Goal: Transaction & Acquisition: Purchase product/service

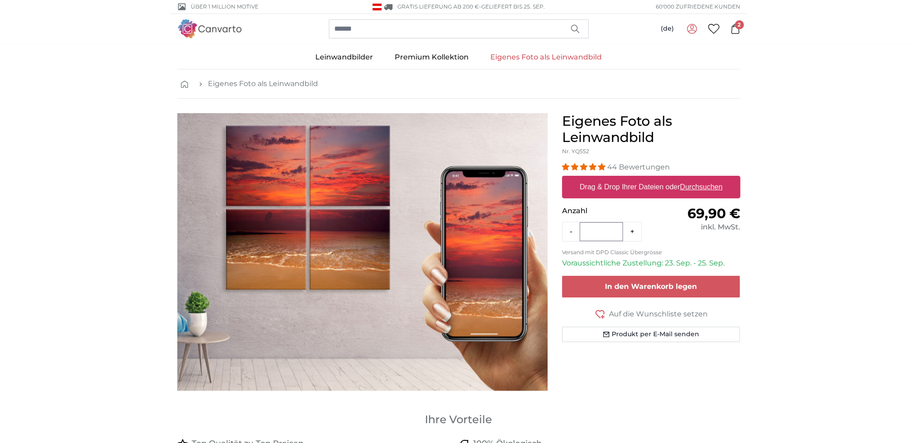
click at [739, 24] on span "2" at bounding box center [739, 24] width 9 height 9
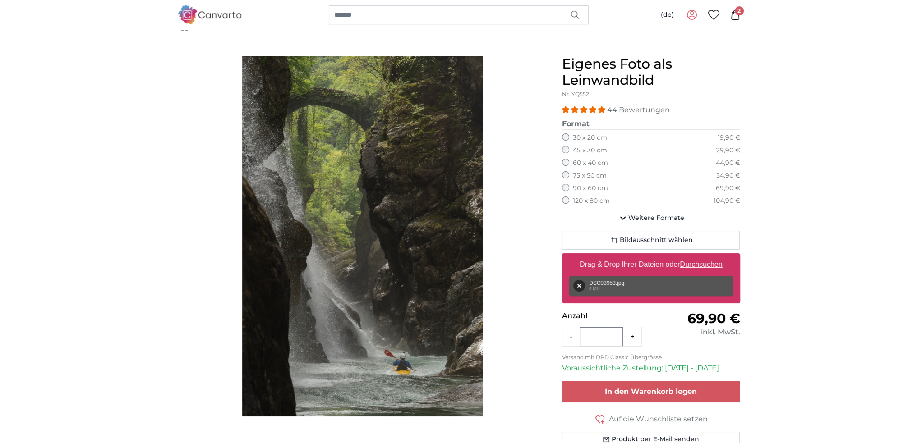
scroll to position [70, 0]
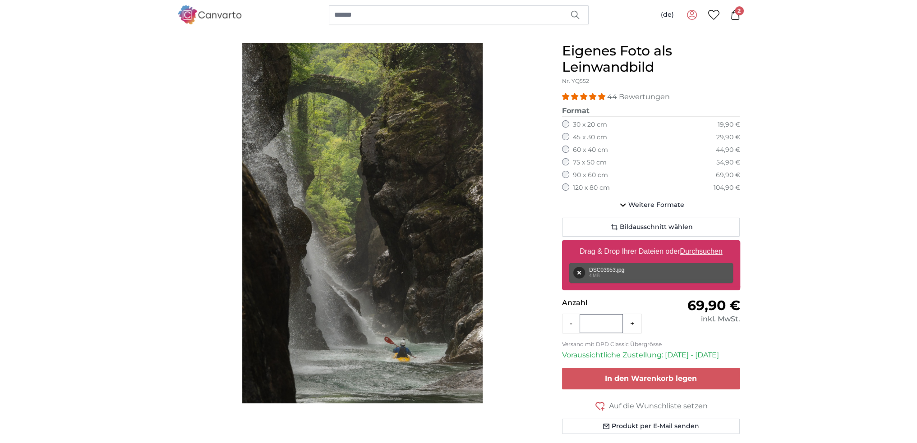
click at [731, 13] on icon at bounding box center [735, 15] width 8 height 10
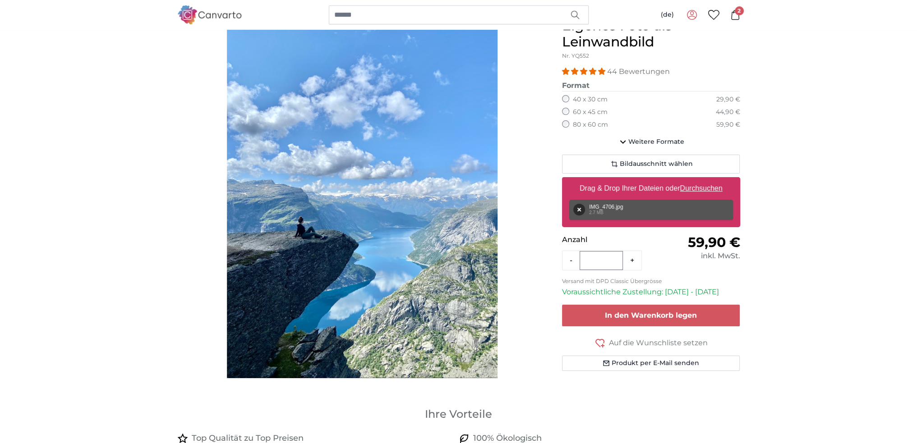
scroll to position [119, 0]
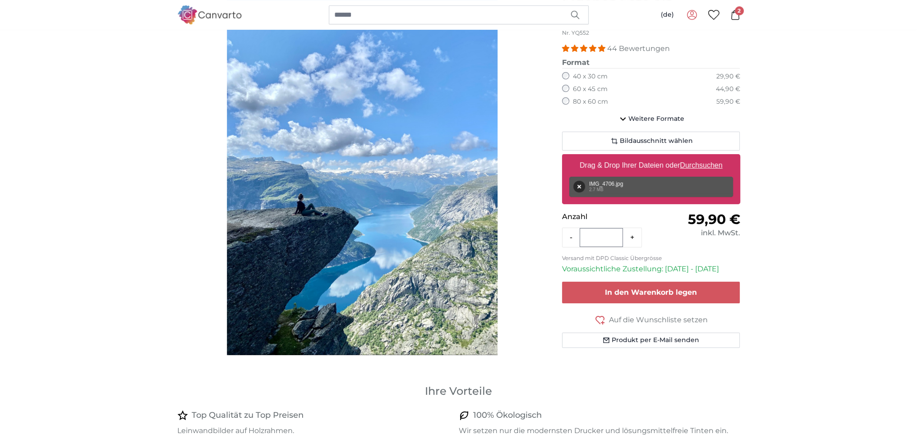
click at [734, 14] on icon at bounding box center [735, 15] width 10 height 10
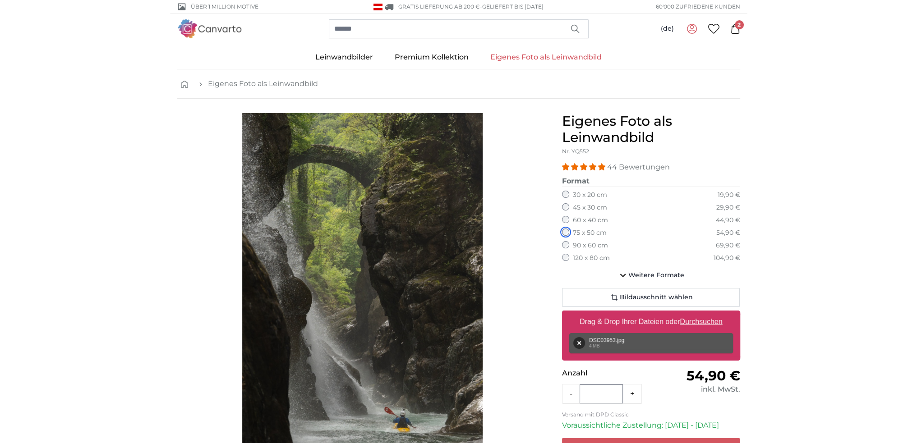
scroll to position [195, 0]
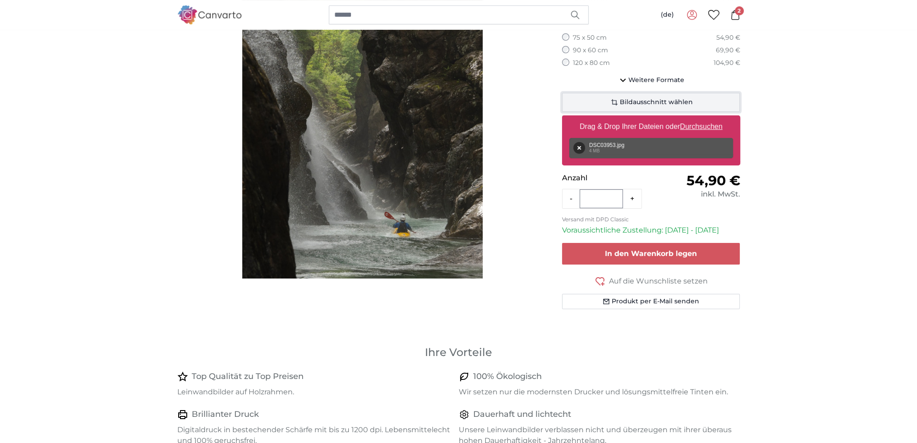
click at [657, 102] on span "Bildausschnitt wählen" at bounding box center [656, 102] width 73 height 9
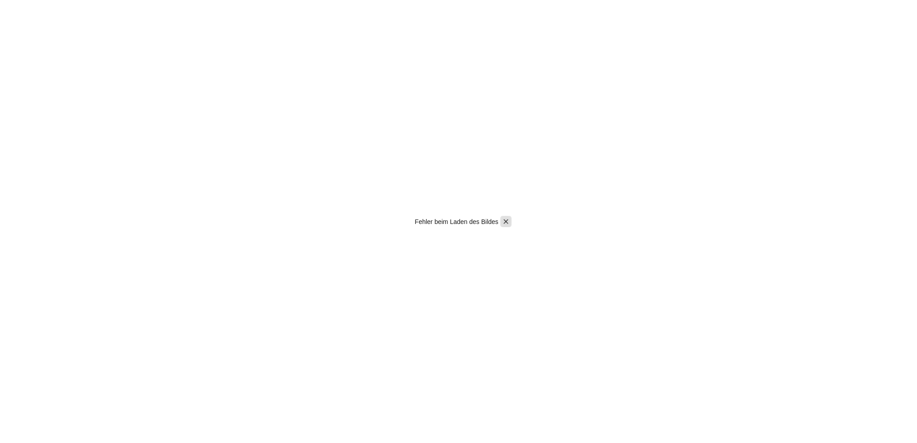
scroll to position [11, 0]
click at [505, 222] on icon "Pintura" at bounding box center [506, 222] width 8 height 8
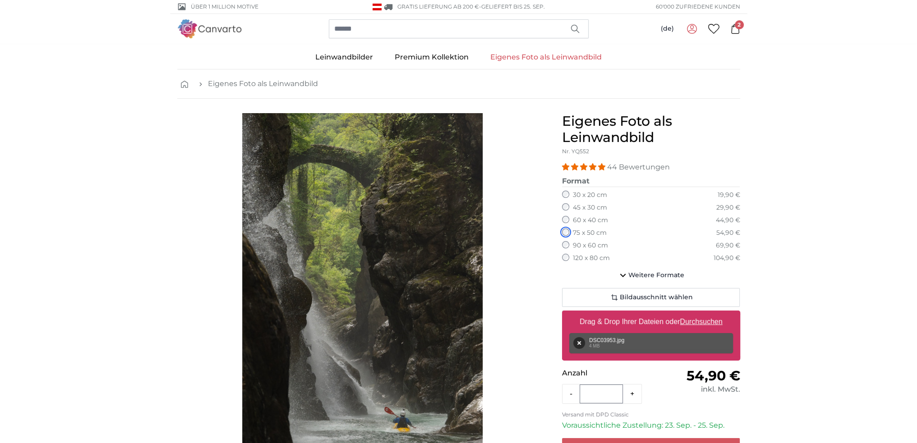
scroll to position [195, 0]
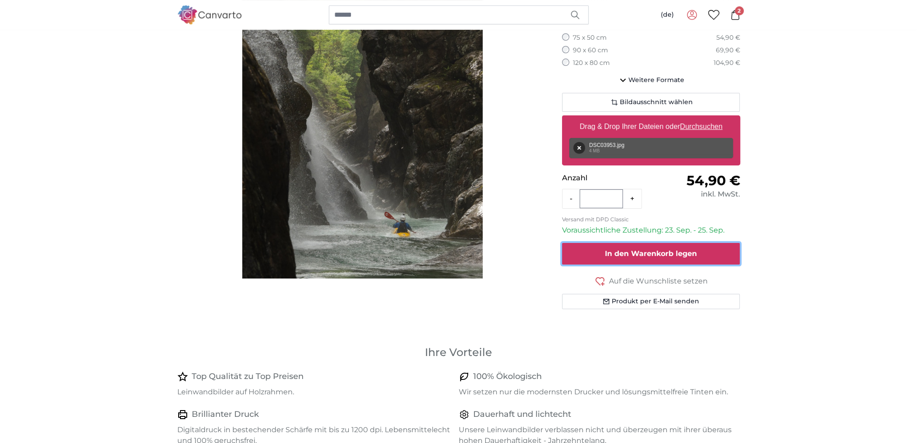
click at [665, 249] on span "In den Warenkorb legen" at bounding box center [651, 253] width 92 height 9
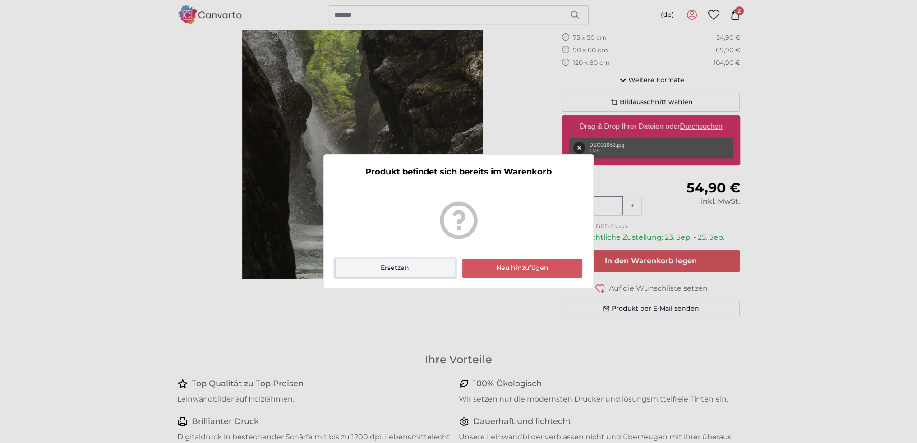
click at [417, 267] on button "Ersetzen" at bounding box center [395, 268] width 120 height 19
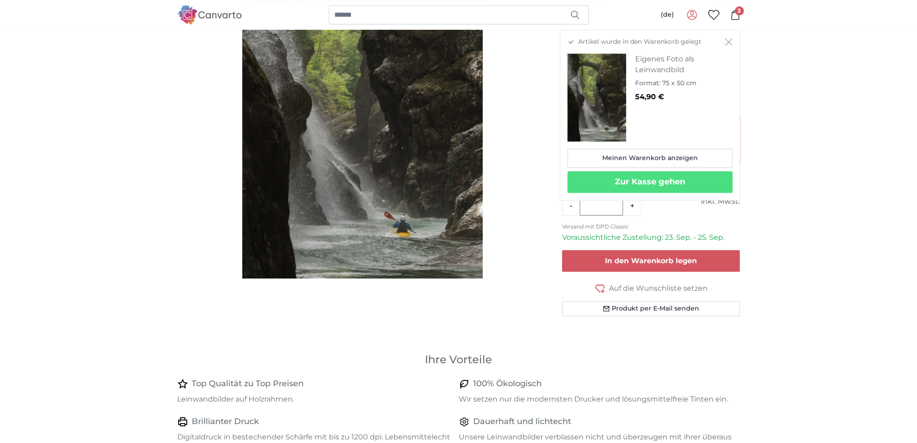
click at [727, 39] on icon "Schließen" at bounding box center [729, 41] width 8 height 7
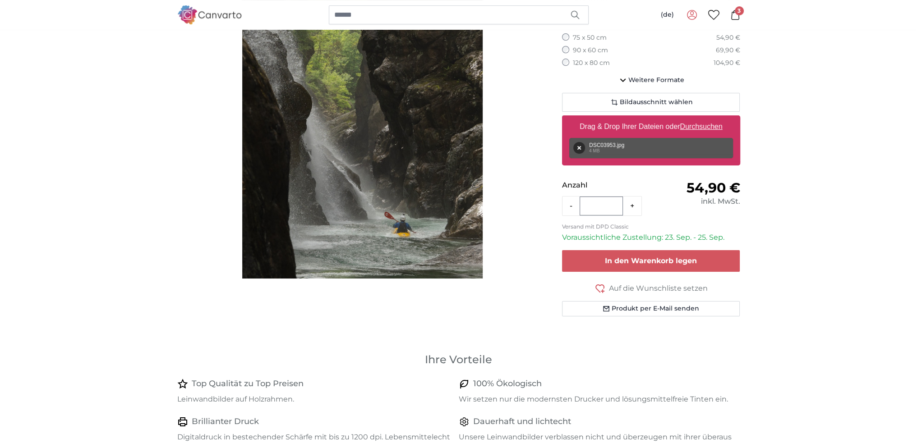
scroll to position [0, 0]
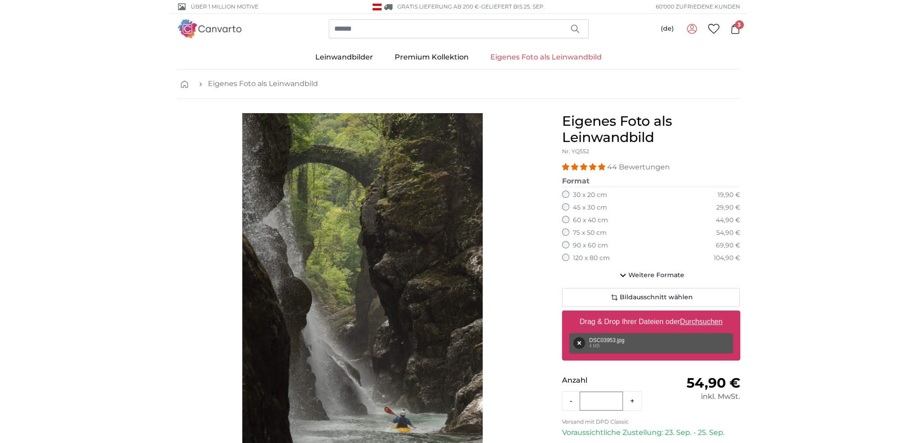
click at [739, 27] on span "3" at bounding box center [739, 24] width 9 height 9
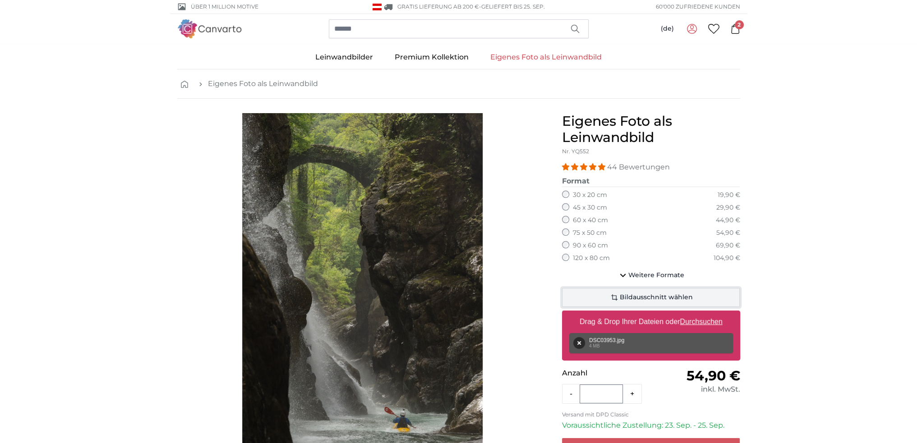
click at [706, 296] on button "Bildausschnitt wählen" at bounding box center [651, 297] width 178 height 19
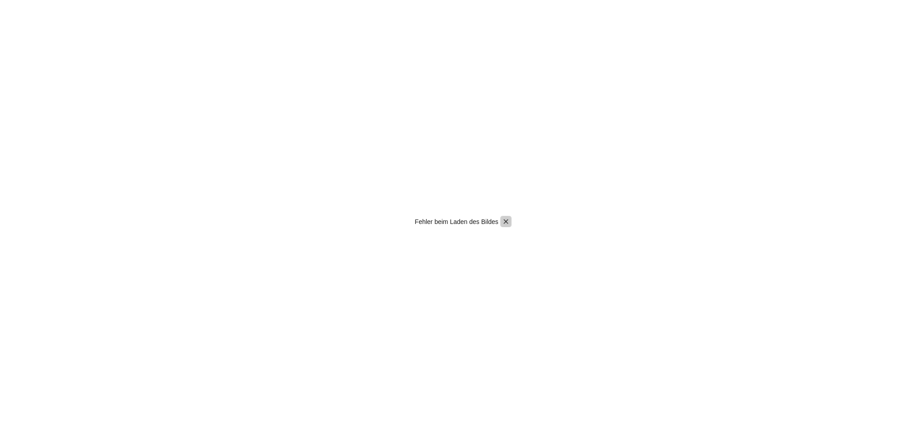
click at [509, 218] on icon "Pintura" at bounding box center [506, 222] width 8 height 8
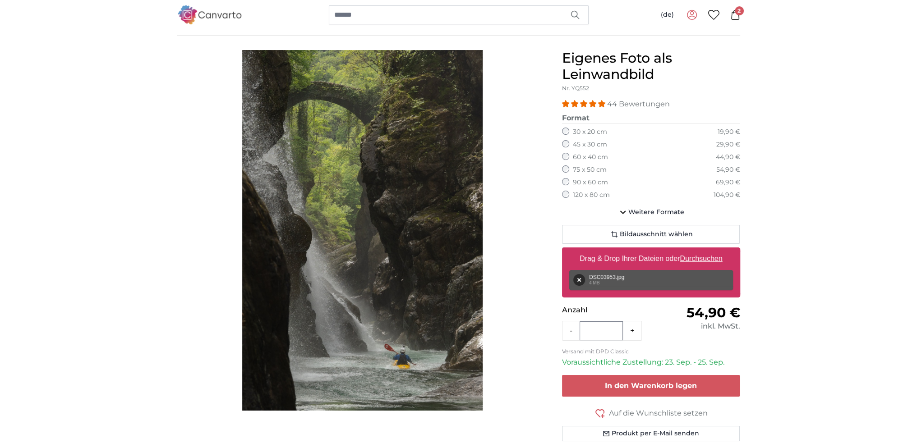
scroll to position [65, 0]
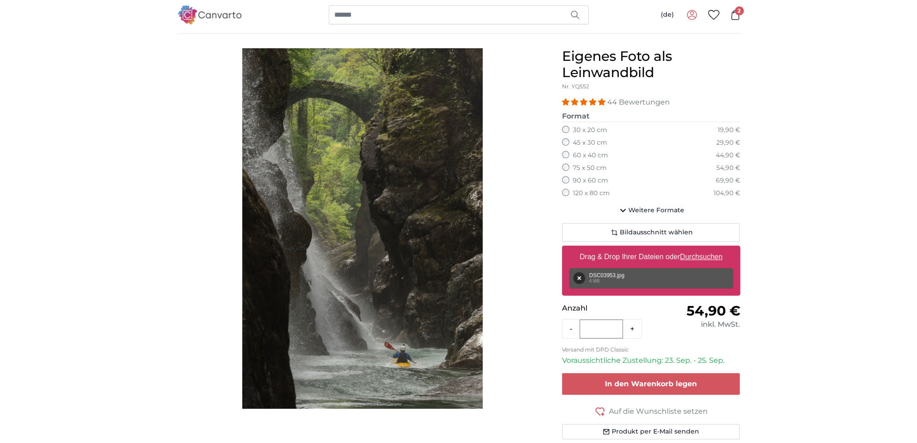
click at [693, 253] on u "Durchsuchen" at bounding box center [701, 257] width 42 height 8
click at [693, 248] on input "Drag & Drop Ihrer Dateien oder Durchsuchen" at bounding box center [651, 247] width 178 height 3
type input "**********"
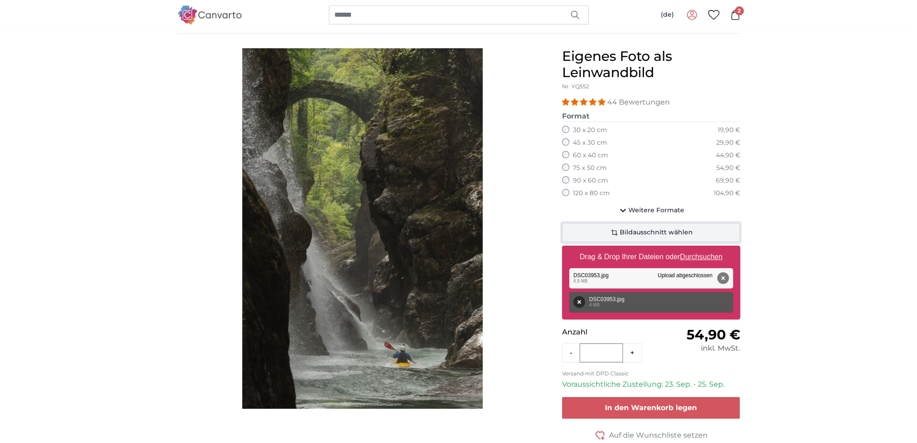
click at [693, 234] on button "Bildausschnitt wählen" at bounding box center [651, 232] width 178 height 19
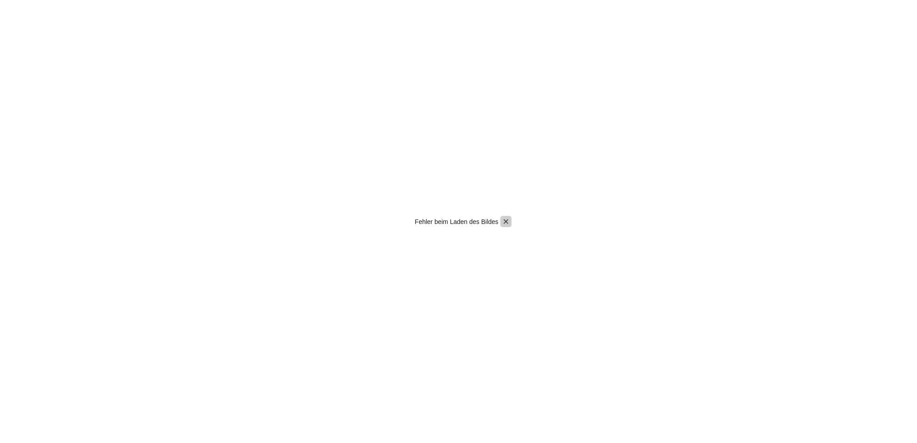
click at [508, 221] on icon "Pintura" at bounding box center [506, 222] width 8 height 8
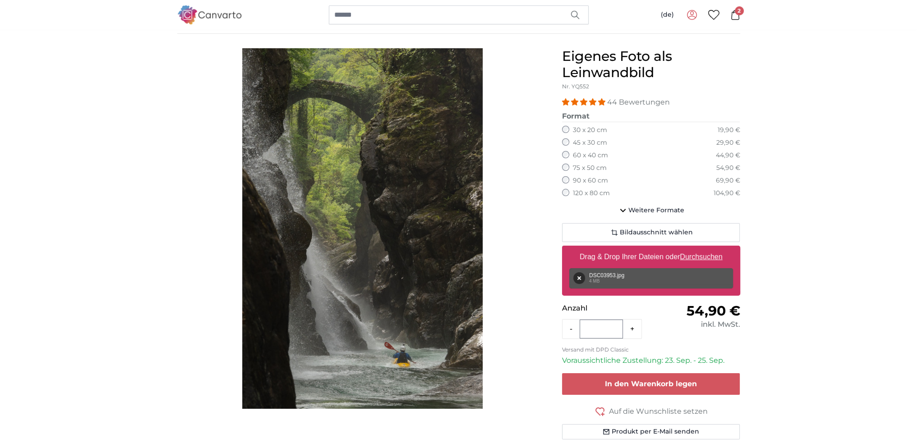
click at [737, 15] on icon at bounding box center [735, 15] width 10 height 10
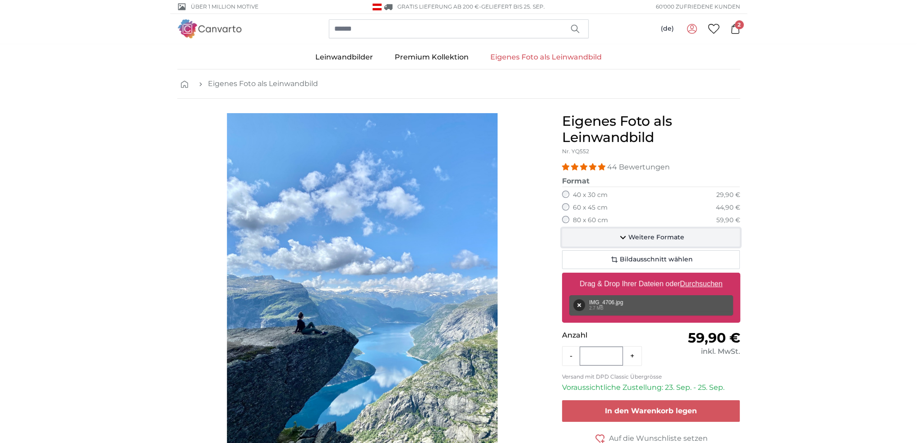
click at [646, 236] on span "Weitere Formate" at bounding box center [656, 237] width 56 height 9
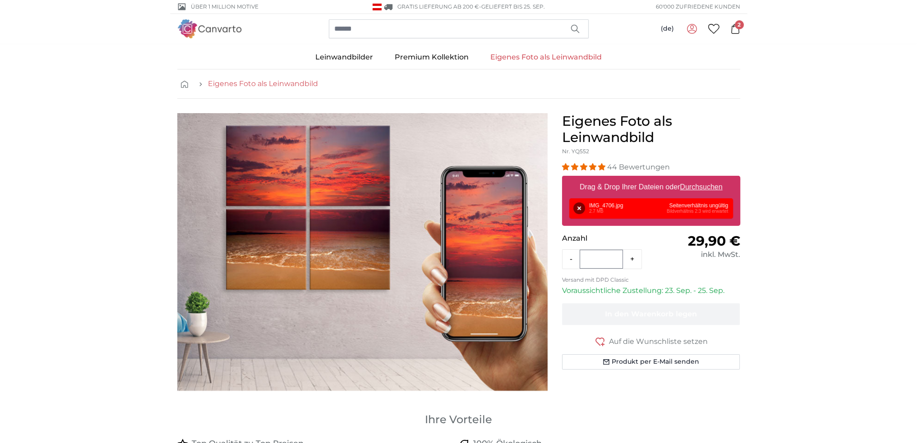
click at [258, 81] on link "Eigenes Foto als Leinwandbild" at bounding box center [263, 83] width 110 height 11
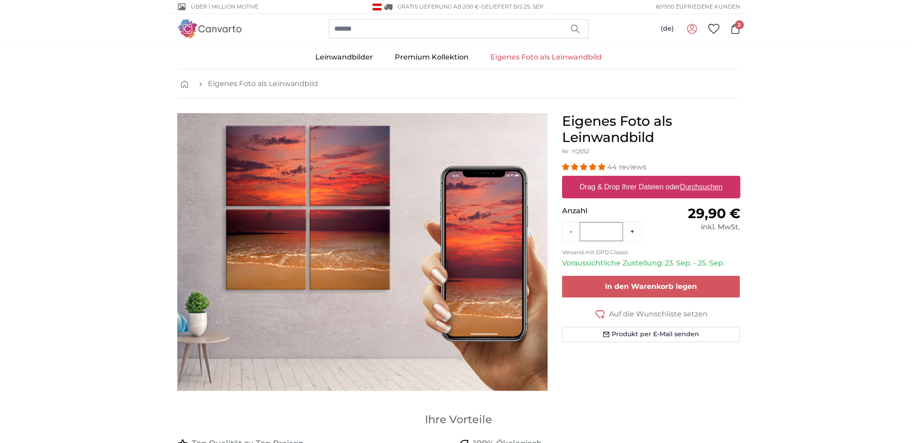
click at [693, 183] on u "Durchsuchen" at bounding box center [701, 187] width 42 height 8
click at [693, 179] on input "Drag & Drop Ihrer Dateien oder Durchsuchen" at bounding box center [651, 177] width 178 height 3
type input "**********"
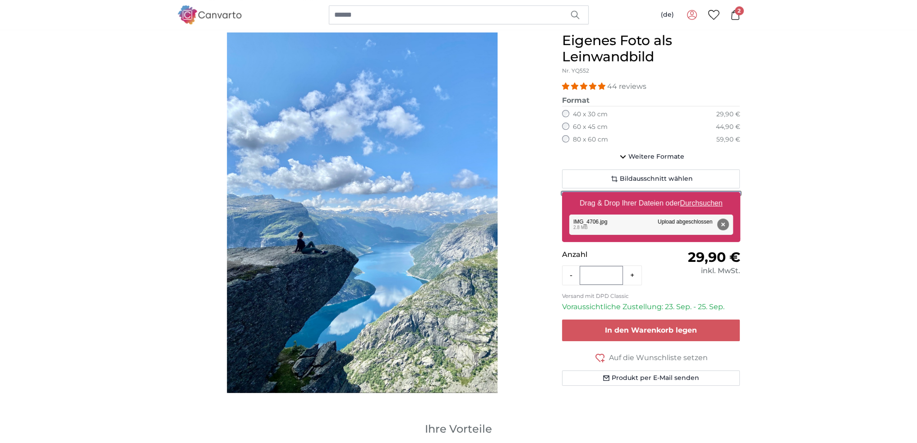
scroll to position [85, 0]
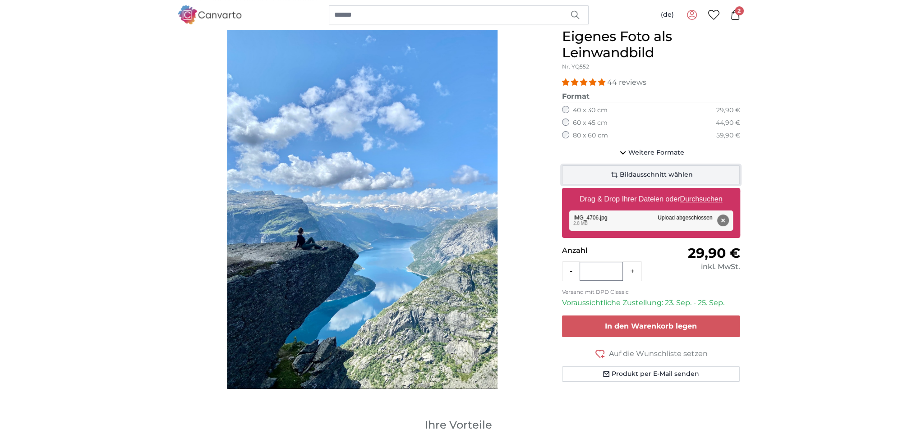
click at [684, 177] on span "Bildausschnitt wählen" at bounding box center [656, 174] width 73 height 9
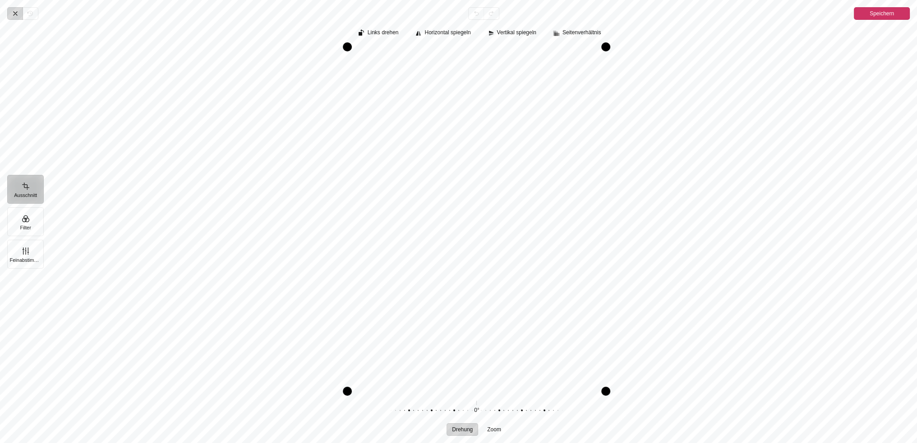
click at [17, 12] on icon "Pintura" at bounding box center [16, 14] width 4 height 4
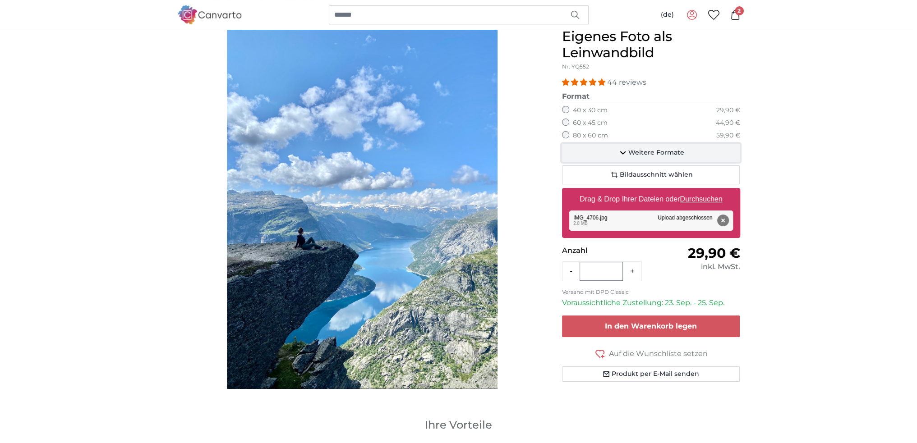
click at [655, 154] on span "Weitere Formate" at bounding box center [656, 152] width 56 height 9
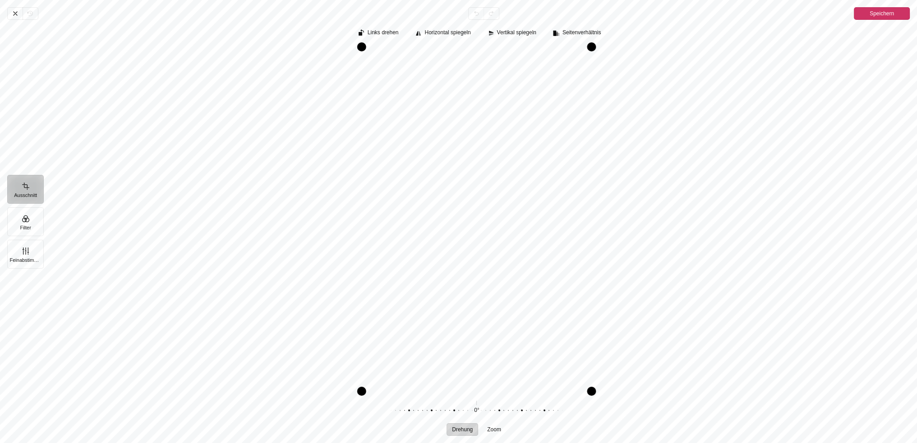
drag, startPoint x: 506, startPoint y: 211, endPoint x: 517, endPoint y: 229, distance: 20.9
click at [517, 229] on div "Pintura" at bounding box center [476, 219] width 866 height 344
drag, startPoint x: 492, startPoint y: 171, endPoint x: 486, endPoint y: 286, distance: 115.6
click at [486, 286] on div "Pintura" at bounding box center [476, 219] width 866 height 344
drag, startPoint x: 472, startPoint y: 195, endPoint x: 472, endPoint y: 348, distance: 152.9
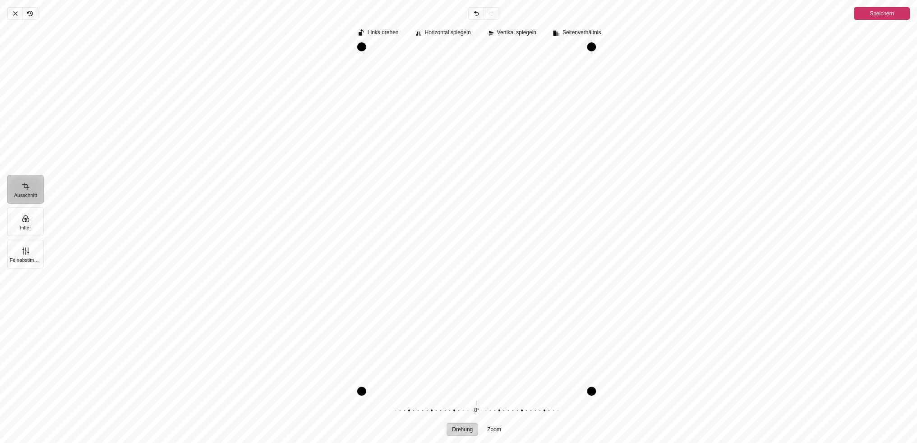
click at [472, 348] on div "Pintura" at bounding box center [476, 219] width 866 height 344
drag, startPoint x: 459, startPoint y: 157, endPoint x: 459, endPoint y: 245, distance: 87.5
click at [459, 245] on div "Pintura" at bounding box center [476, 219] width 866 height 344
drag, startPoint x: 445, startPoint y: 204, endPoint x: 447, endPoint y: 278, distance: 74.0
click at [447, 278] on div "Pintura" at bounding box center [476, 219] width 866 height 344
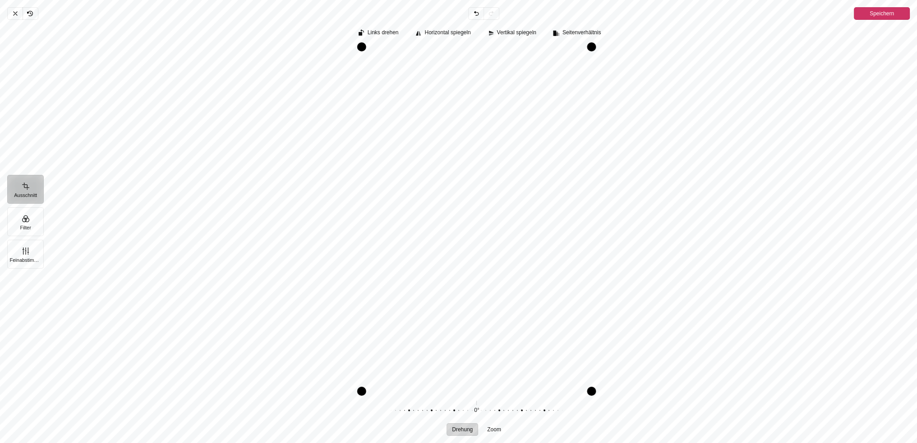
drag, startPoint x: 446, startPoint y: 250, endPoint x: 442, endPoint y: 299, distance: 48.9
click at [442, 299] on div "Pintura" at bounding box center [476, 219] width 866 height 344
drag, startPoint x: 446, startPoint y: 287, endPoint x: 450, endPoint y: 290, distance: 5.4
click at [450, 290] on div "Pintura" at bounding box center [476, 219] width 866 height 344
drag, startPoint x: 450, startPoint y: 289, endPoint x: 450, endPoint y: 335, distance: 45.5
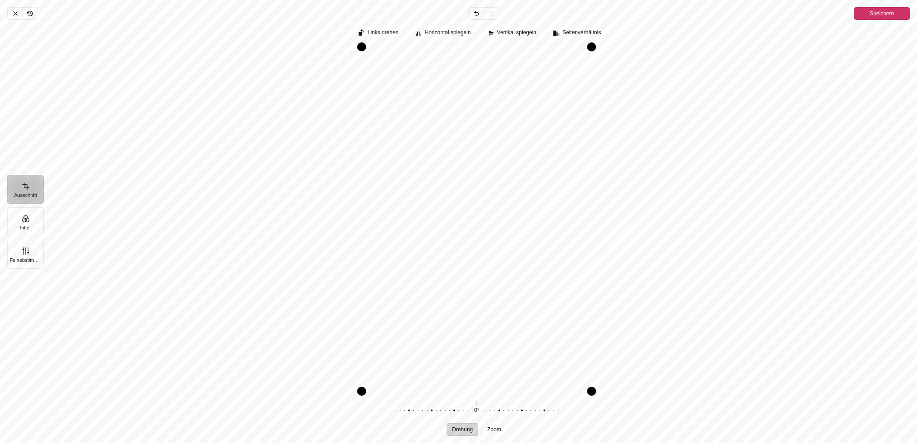
click at [450, 335] on div "Pintura" at bounding box center [476, 219] width 866 height 344
drag, startPoint x: 441, startPoint y: 174, endPoint x: 441, endPoint y: 233, distance: 58.6
click at [441, 233] on div "Pintura" at bounding box center [476, 219] width 866 height 344
drag, startPoint x: 469, startPoint y: 102, endPoint x: 471, endPoint y: 175, distance: 73.5
click at [471, 179] on div "Pintura" at bounding box center [476, 219] width 866 height 344
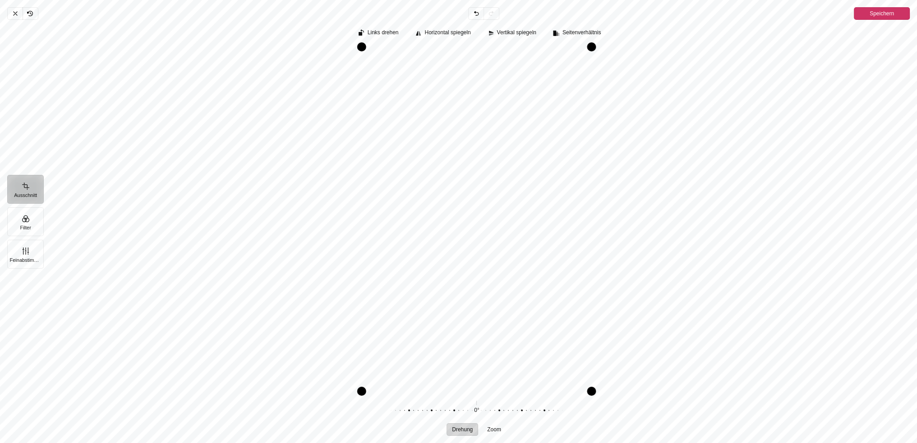
drag, startPoint x: 453, startPoint y: 156, endPoint x: 453, endPoint y: 133, distance: 23.4
click at [451, 135] on div "Pintura" at bounding box center [476, 219] width 866 height 344
click at [891, 11] on span "Speichern" at bounding box center [881, 13] width 24 height 11
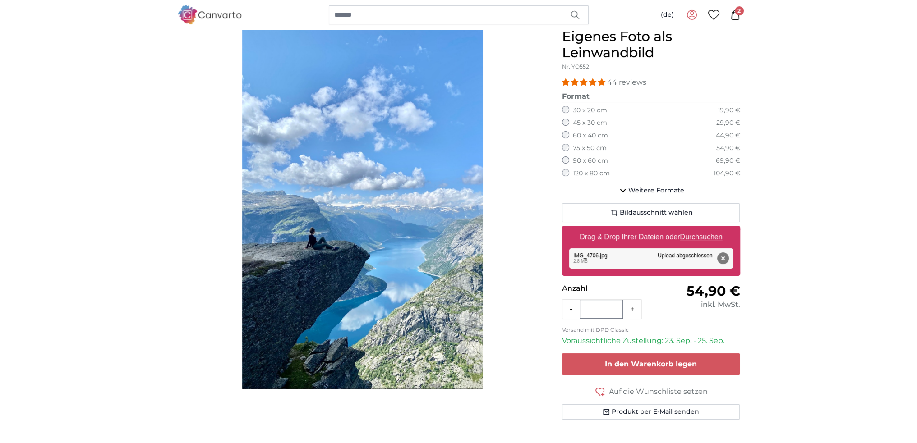
click at [737, 14] on span "2" at bounding box center [739, 10] width 9 height 9
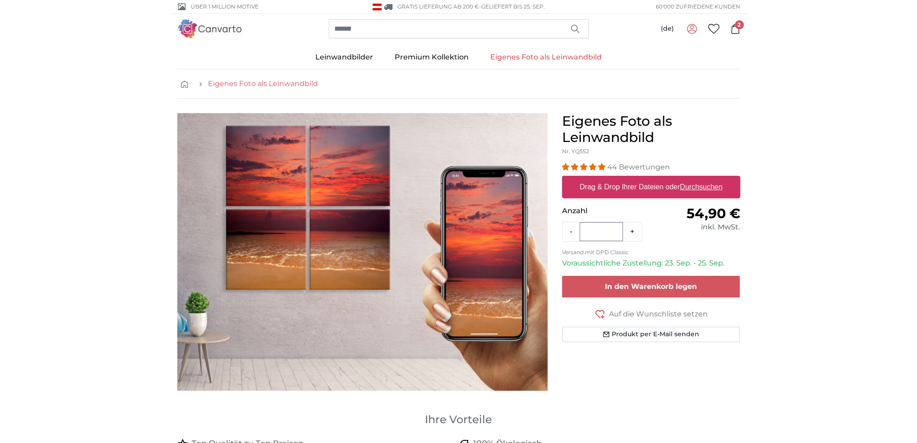
click at [254, 83] on link "Eigenes Foto als Leinwandbild" at bounding box center [263, 83] width 110 height 11
click at [700, 187] on u "Durchsuchen" at bounding box center [701, 187] width 42 height 8
click at [700, 179] on input "Drag & Drop Ihrer Dateien oder Durchsuchen" at bounding box center [651, 177] width 178 height 3
type input "**********"
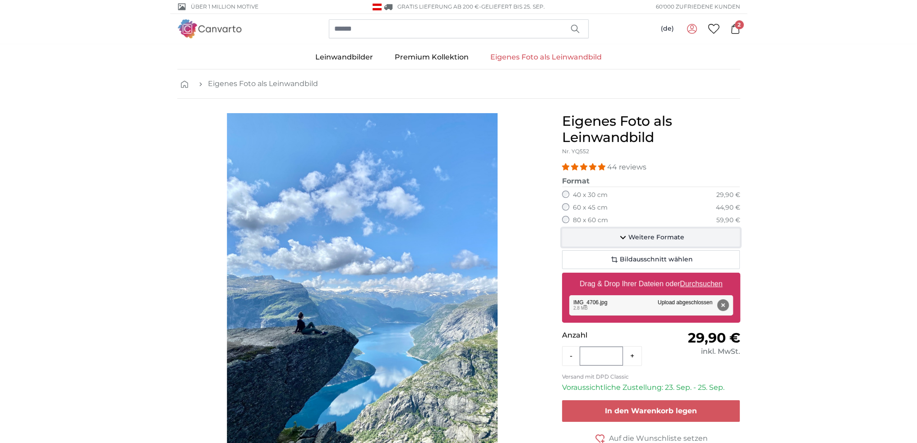
click at [645, 234] on span "Weitere Formate" at bounding box center [656, 237] width 56 height 9
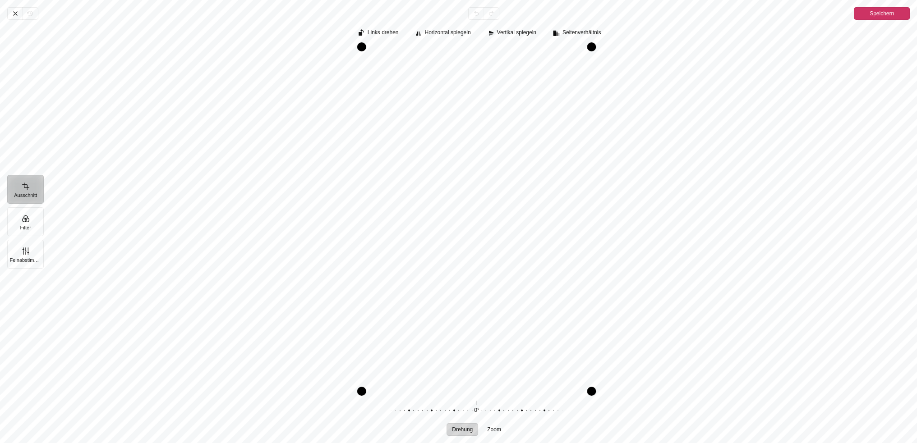
drag, startPoint x: 444, startPoint y: 228, endPoint x: 454, endPoint y: 229, distance: 10.4
click at [454, 229] on div "Pintura" at bounding box center [476, 219] width 866 height 344
click at [886, 13] on span "Speichern" at bounding box center [881, 13] width 24 height 11
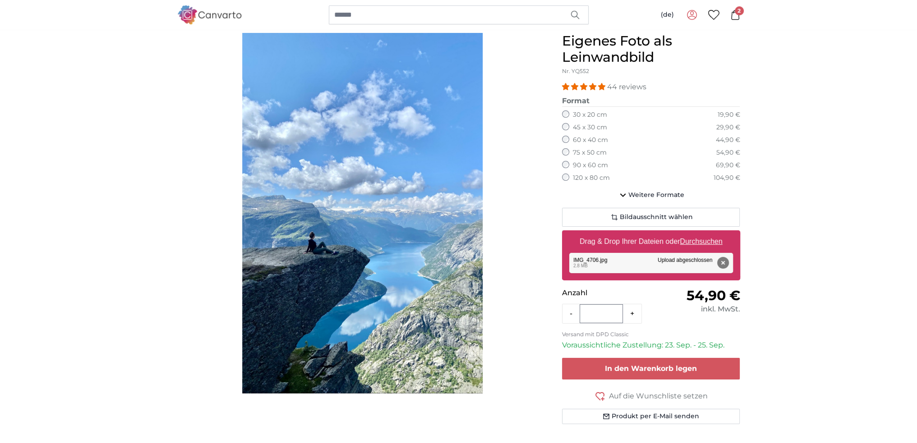
scroll to position [112, 0]
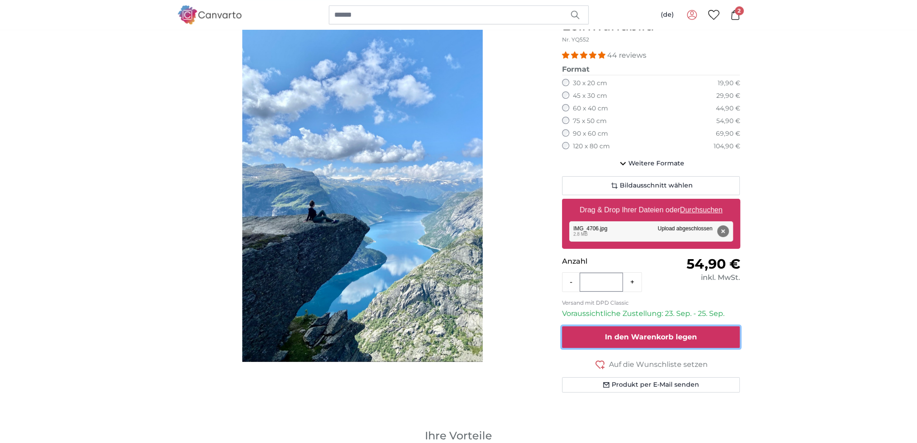
click at [705, 339] on button "In den Warenkorb legen" at bounding box center [651, 337] width 178 height 22
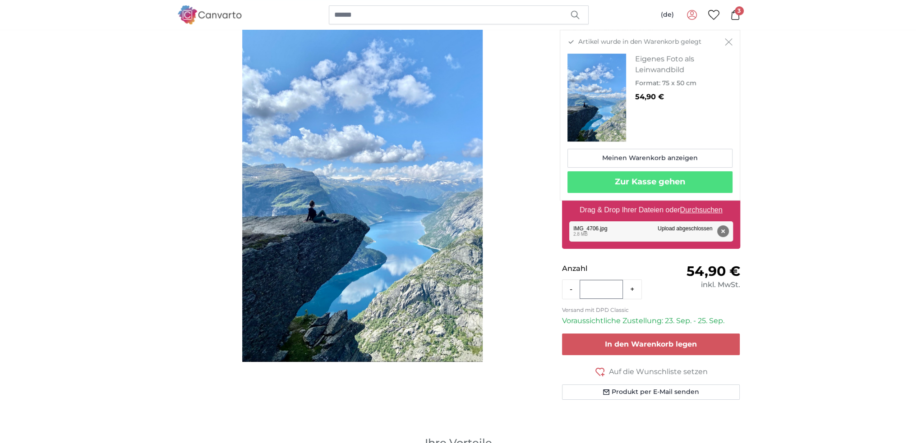
click at [733, 13] on icon at bounding box center [735, 15] width 8 height 10
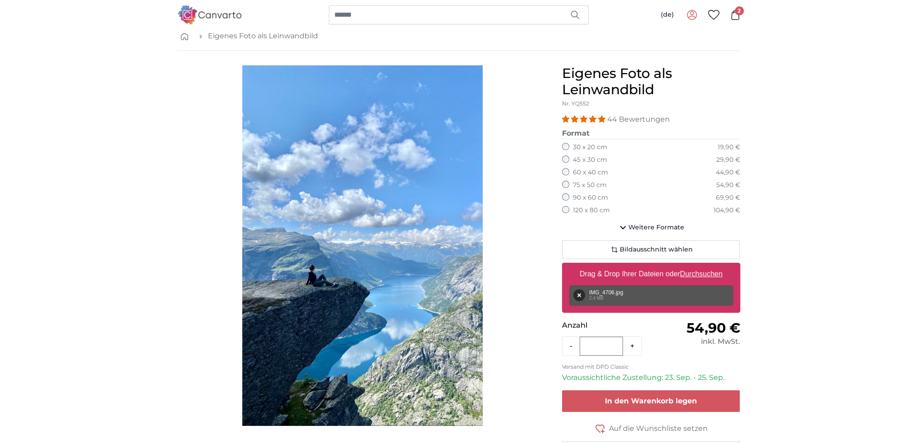
scroll to position [46, 0]
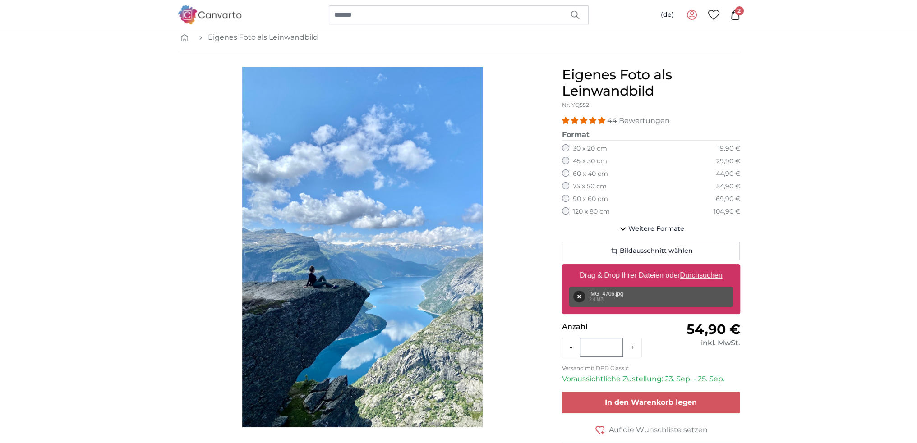
click at [739, 12] on span "2" at bounding box center [739, 10] width 9 height 9
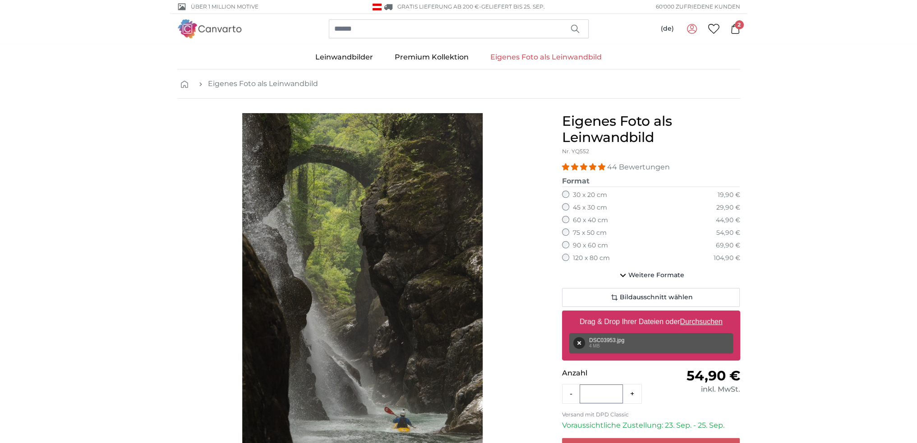
scroll to position [195, 0]
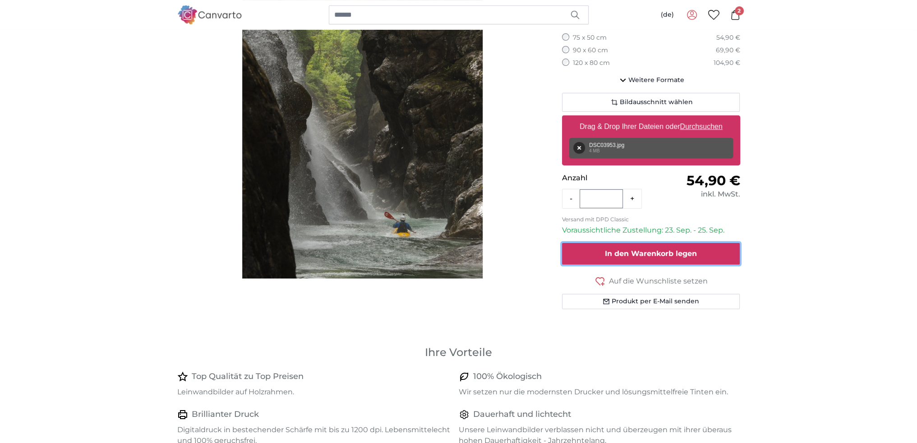
click at [685, 253] on span "In den Warenkorb legen" at bounding box center [651, 253] width 92 height 9
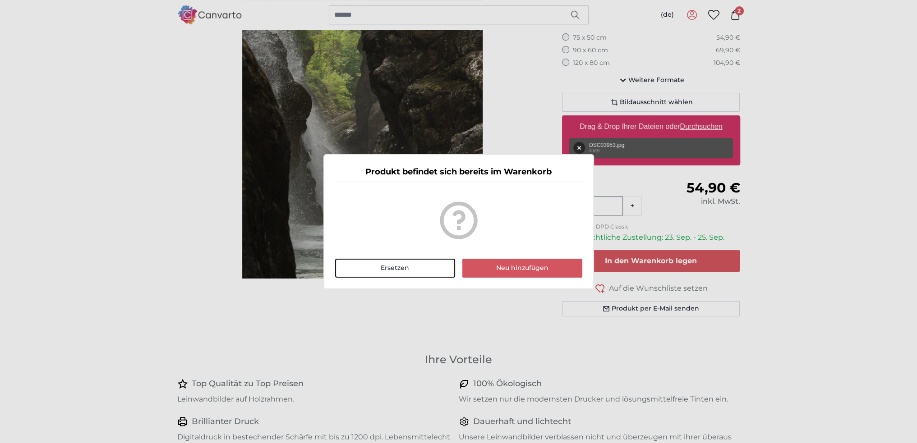
click at [594, 258] on dialog "Produkt befindet sich bereits im Warenkorb Ersetzen Neu hinzufügen" at bounding box center [458, 221] width 271 height 135
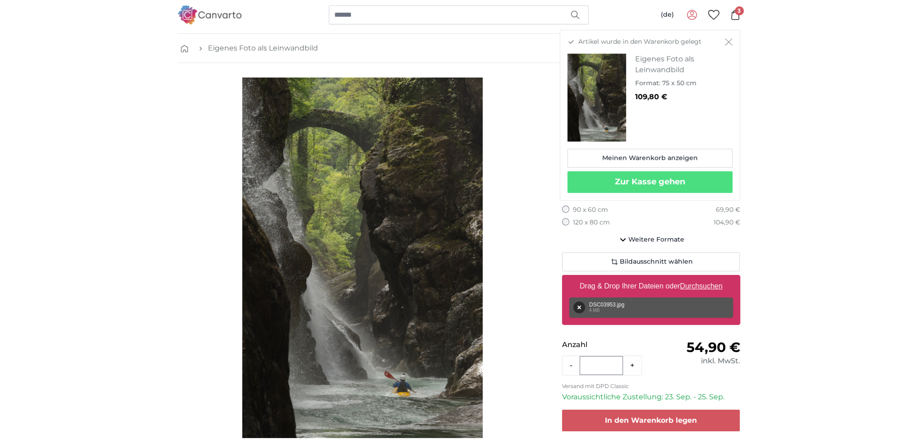
scroll to position [0, 0]
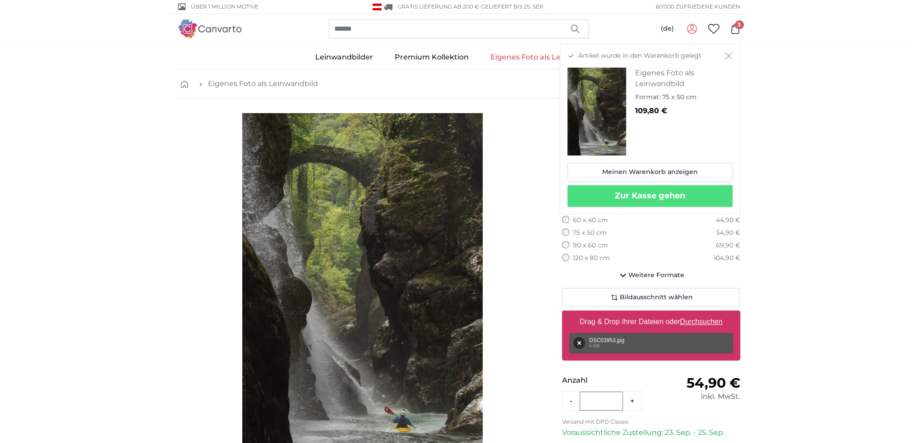
click at [738, 23] on span "3" at bounding box center [739, 24] width 9 height 9
